Goal: Information Seeking & Learning: Learn about a topic

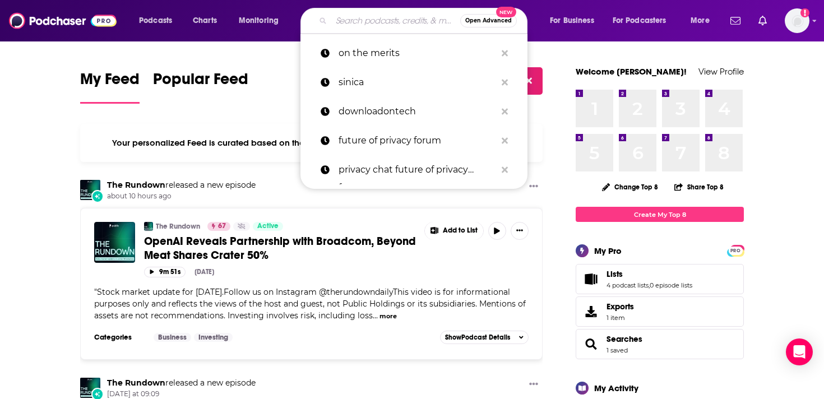
click at [358, 15] on input "Search podcasts, credits, & more..." at bounding box center [395, 21] width 129 height 18
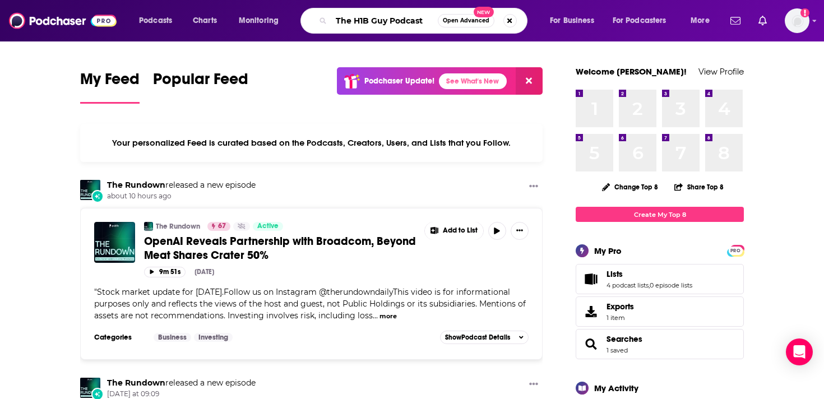
type input "The H1B Guy Podcast"
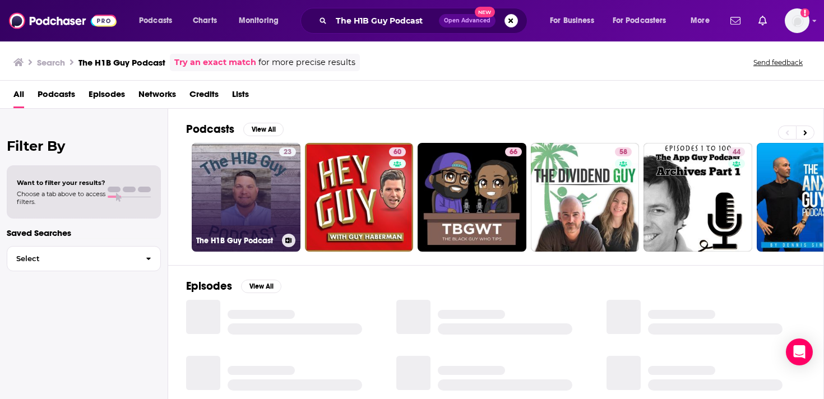
click at [243, 218] on link "23 The H1B Guy Podcast" at bounding box center [246, 197] width 109 height 109
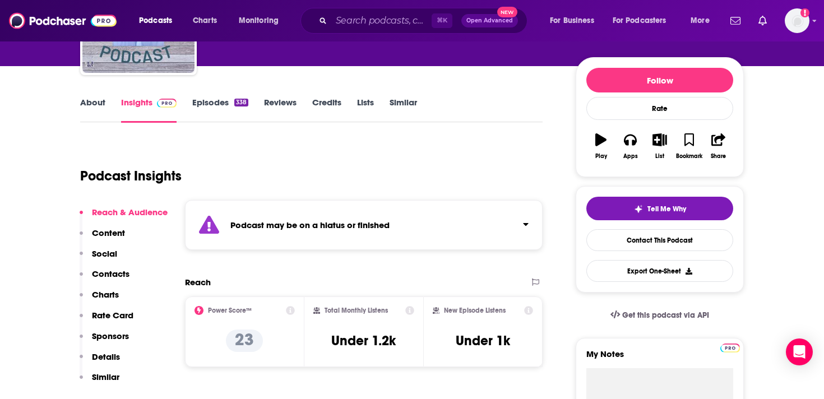
scroll to position [116, 0]
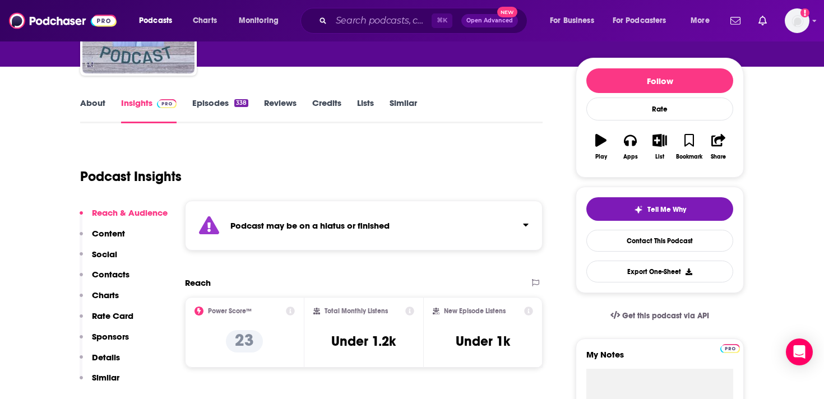
click at [214, 103] on link "Episodes 338" at bounding box center [220, 111] width 56 height 26
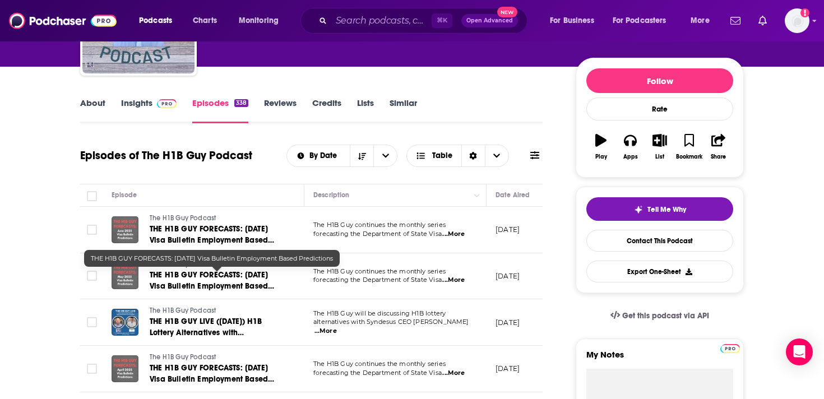
scroll to position [117, 0]
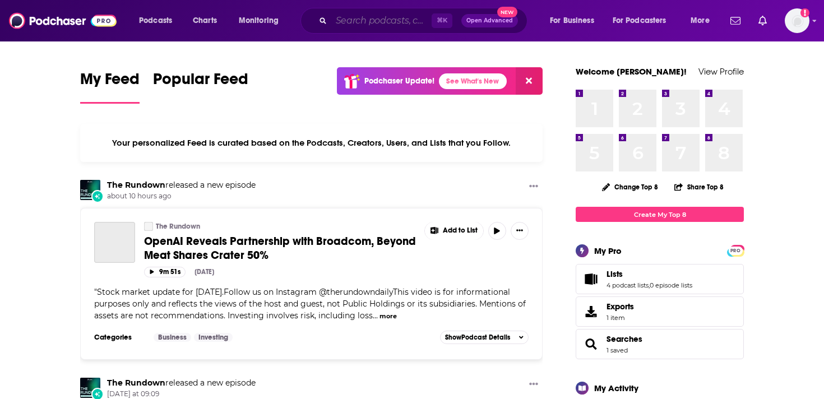
click at [362, 17] on input "Search podcasts, credits, & more..." at bounding box center [381, 21] width 100 height 18
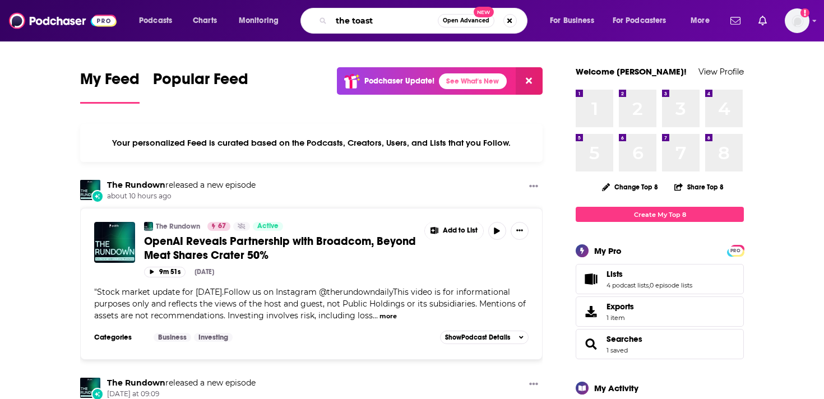
type input "the toast"
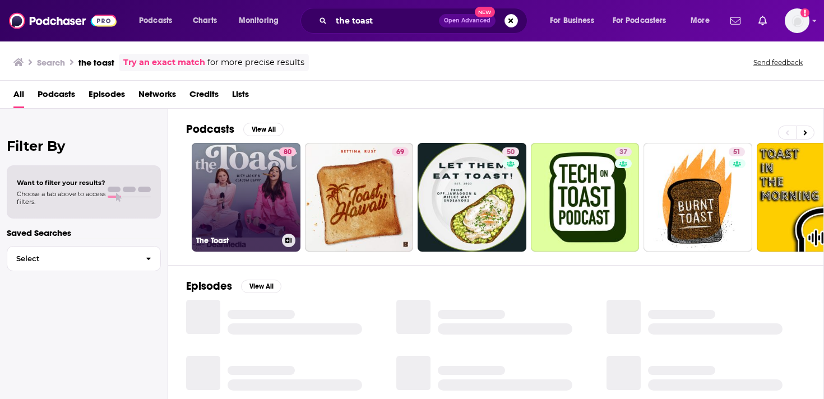
click at [254, 219] on link "80 The Toast" at bounding box center [246, 197] width 109 height 109
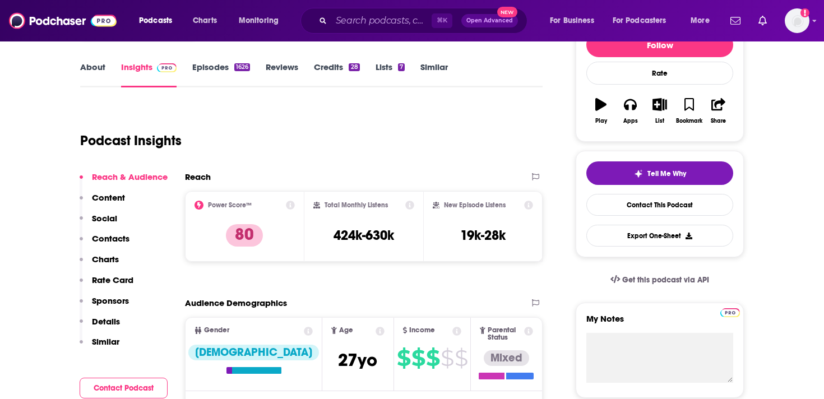
scroll to position [223, 0]
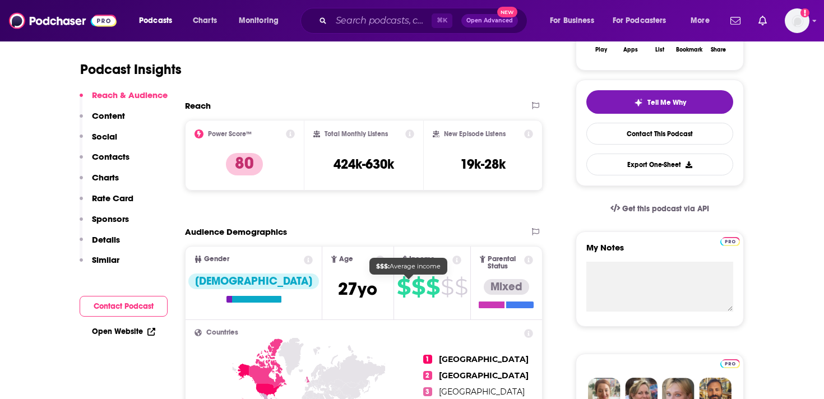
click at [441, 293] on span "$" at bounding box center [447, 287] width 13 height 18
click at [426, 293] on span "$" at bounding box center [432, 287] width 13 height 18
click at [453, 260] on icon at bounding box center [457, 260] width 9 height 9
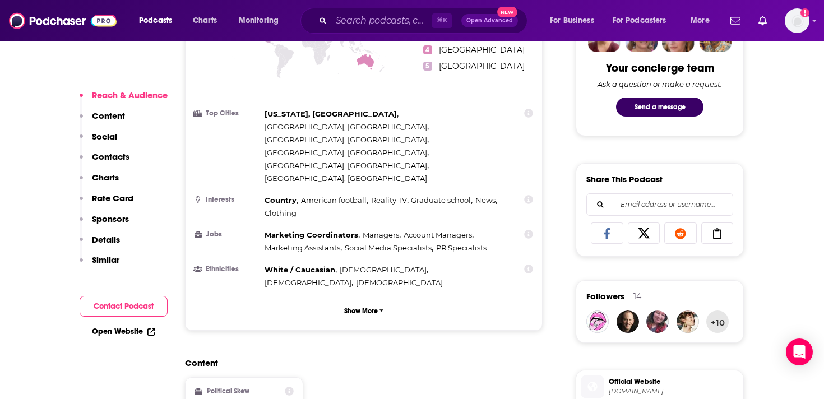
scroll to position [580, 0]
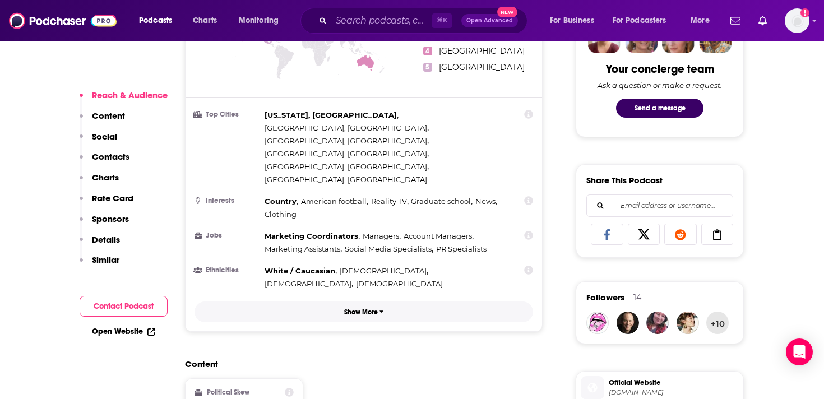
click at [364, 308] on p "Show More" at bounding box center [361, 312] width 34 height 8
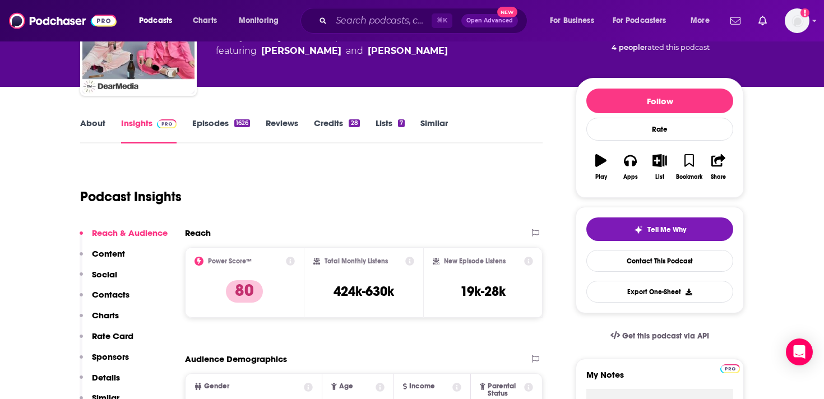
scroll to position [0, 0]
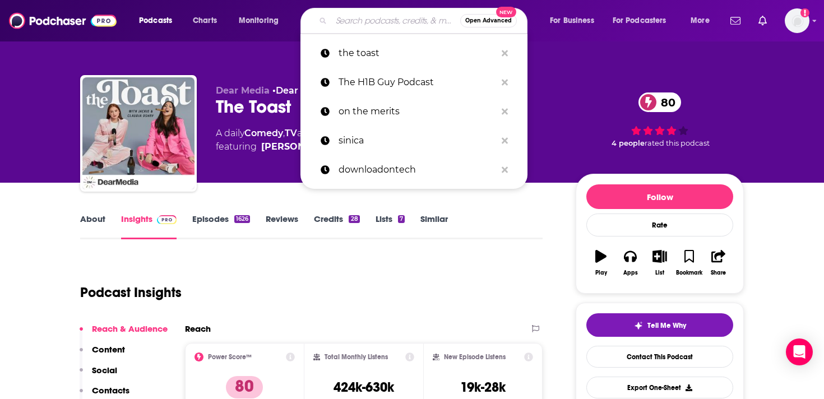
click at [356, 19] on input "Search podcasts, credits, & more..." at bounding box center [395, 21] width 129 height 18
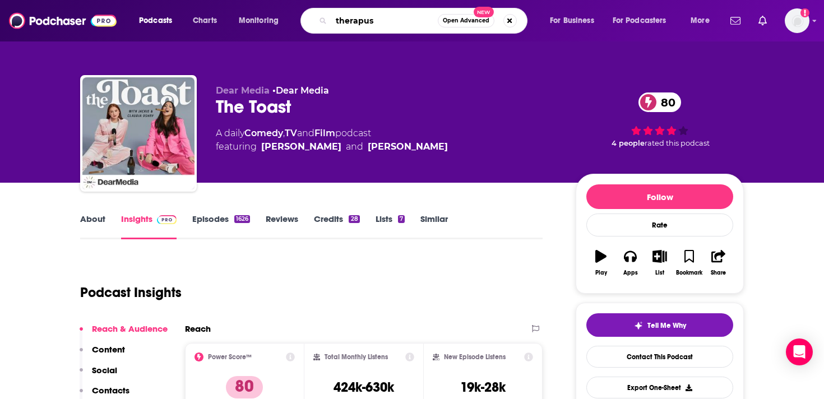
type input "therapuss"
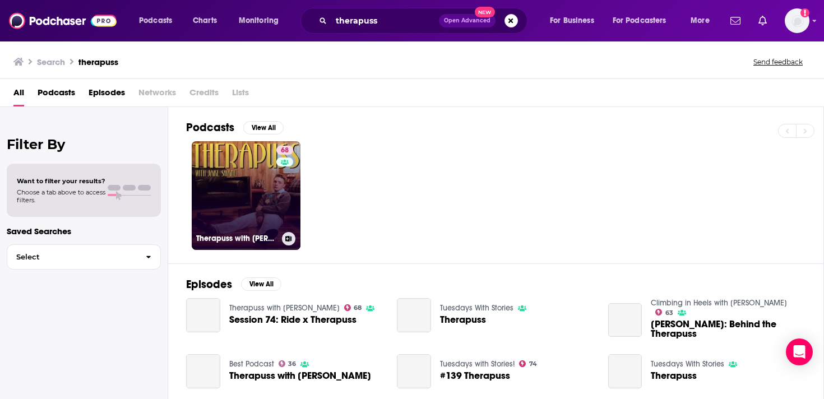
click at [257, 224] on link "68 Therapuss with [PERSON_NAME]" at bounding box center [246, 195] width 109 height 109
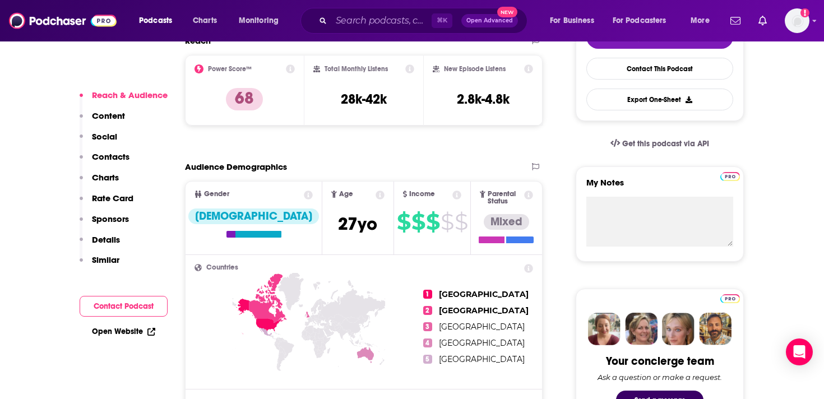
scroll to position [287, 0]
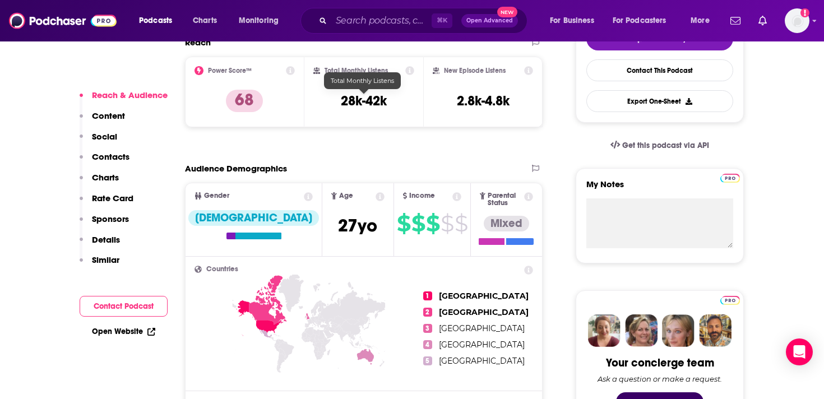
click at [367, 105] on h3 "28k-42k" at bounding box center [364, 101] width 46 height 17
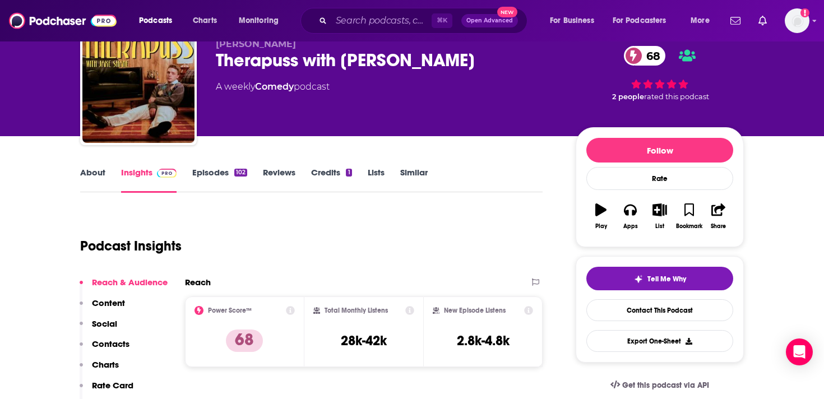
scroll to position [45, 0]
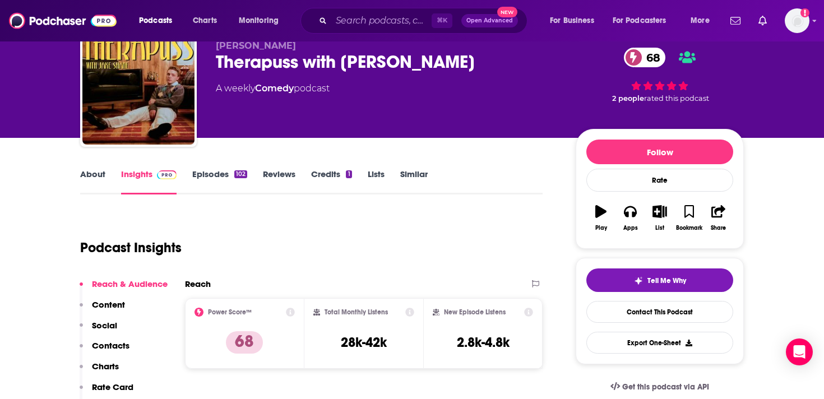
click at [215, 172] on link "Episodes 102" at bounding box center [219, 182] width 55 height 26
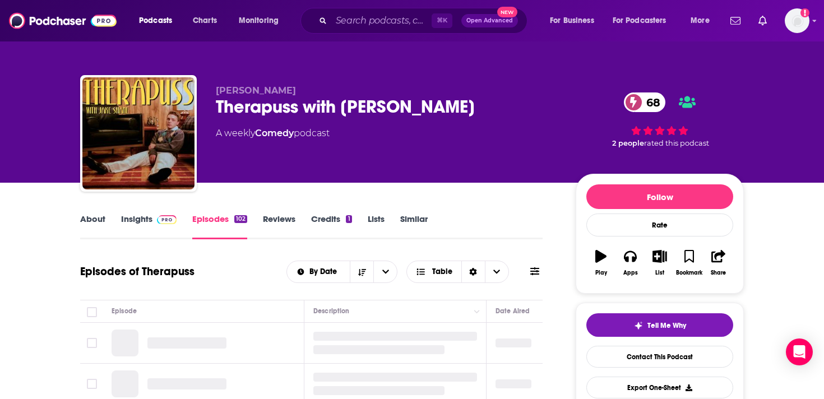
scroll to position [82, 0]
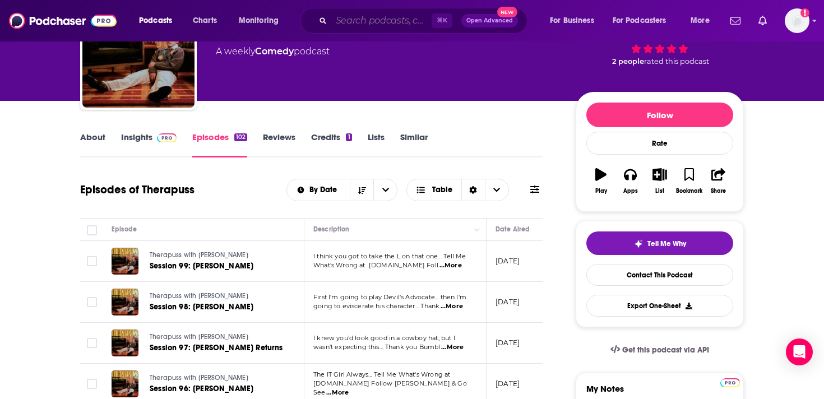
click at [349, 23] on input "Search podcasts, credits, & more..." at bounding box center [381, 21] width 100 height 18
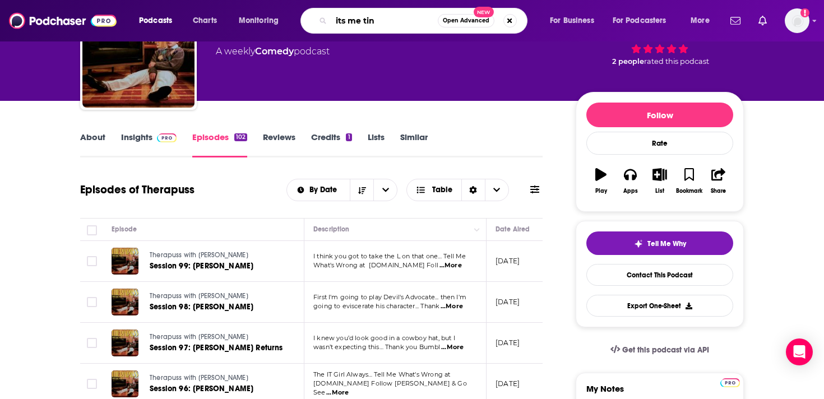
type input "its me tinx"
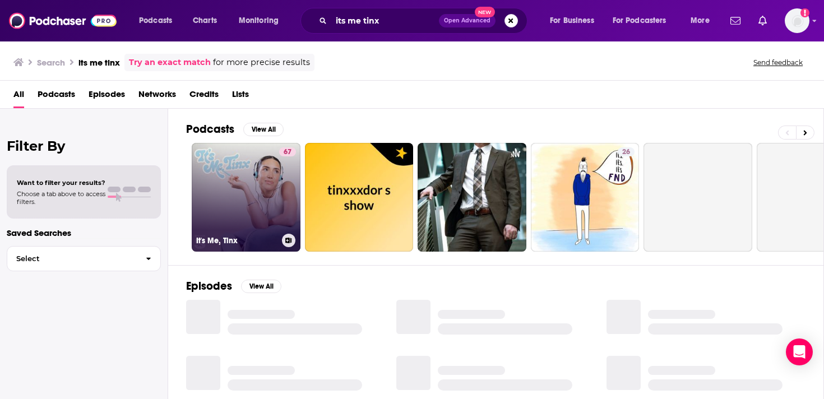
click at [246, 205] on link "67 It's Me, Tinx" at bounding box center [246, 197] width 109 height 109
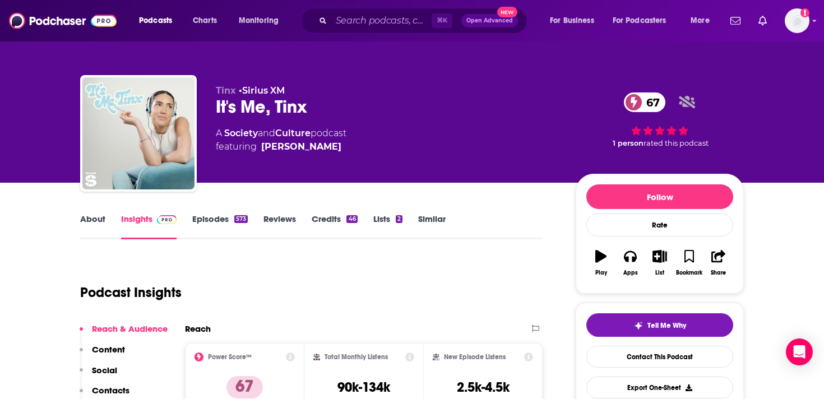
click at [330, 26] on div "⌘ K Open Advanced New" at bounding box center [414, 21] width 227 height 26
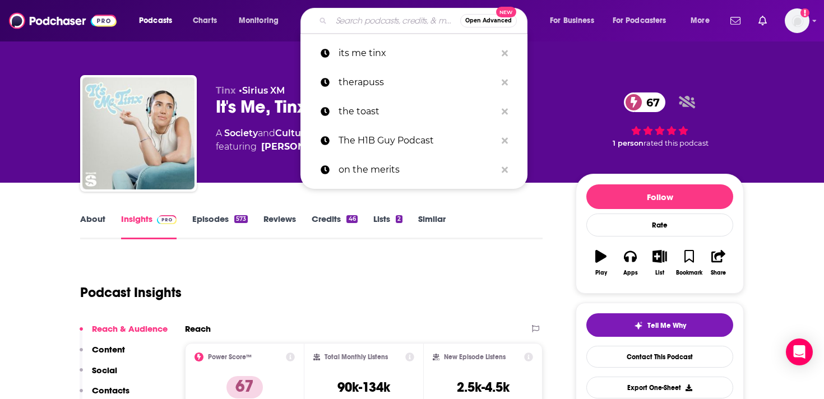
click at [342, 26] on input "Search podcasts, credits, & more..." at bounding box center [395, 21] width 129 height 18
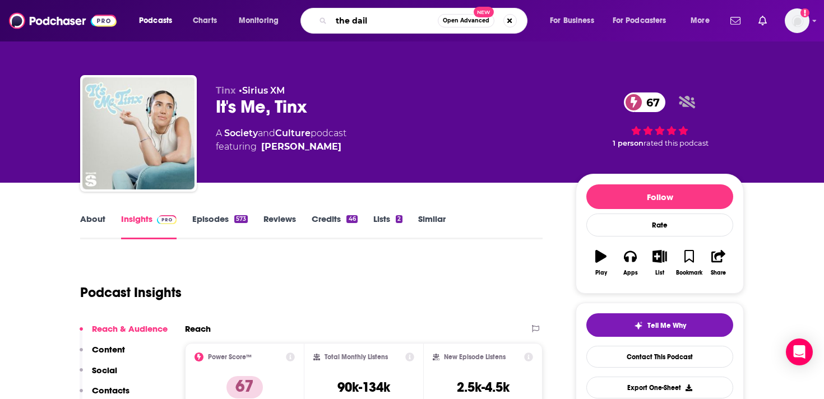
type input "the daily"
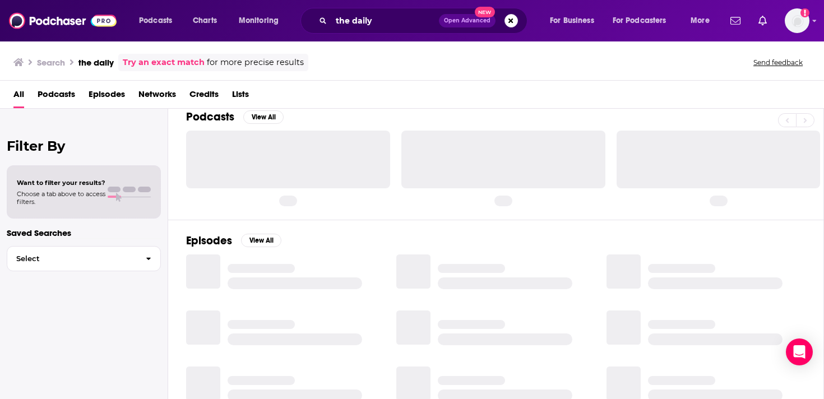
scroll to position [13, 0]
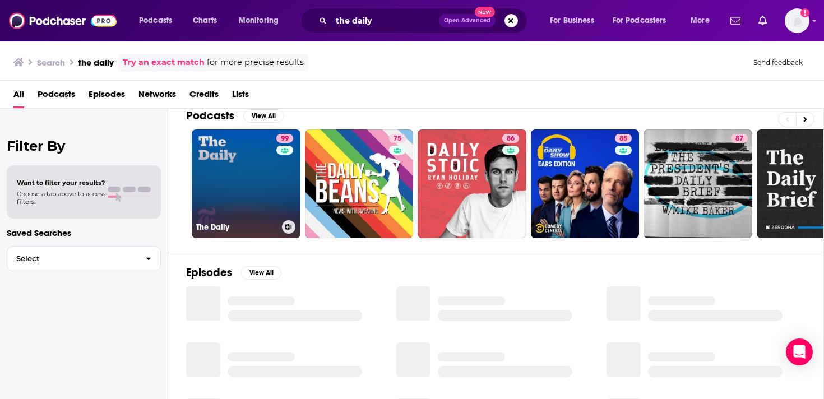
click at [253, 181] on link "99 The Daily" at bounding box center [246, 184] width 109 height 109
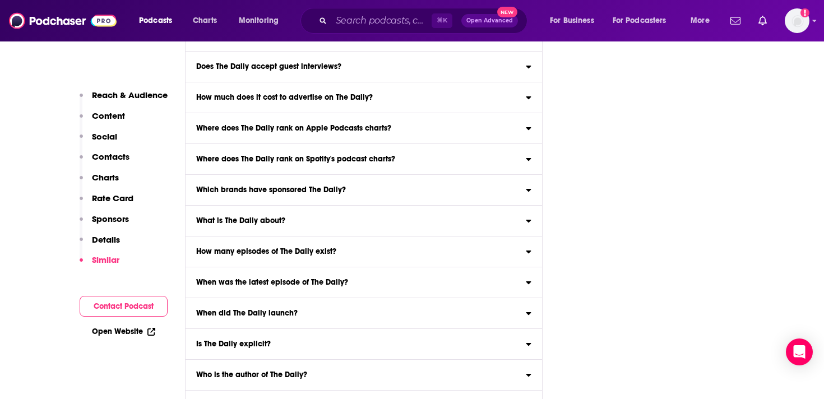
scroll to position [6708, 0]
